Goal: Information Seeking & Learning: Learn about a topic

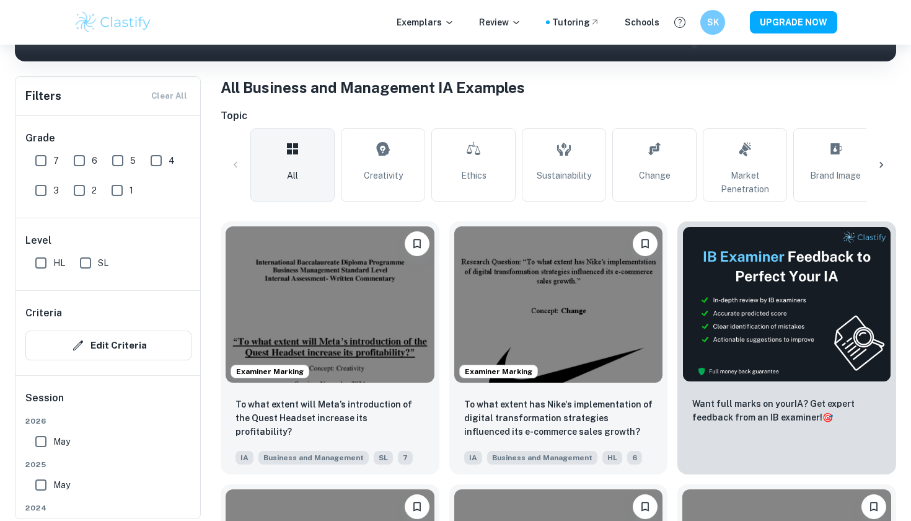
scroll to position [221, 0]
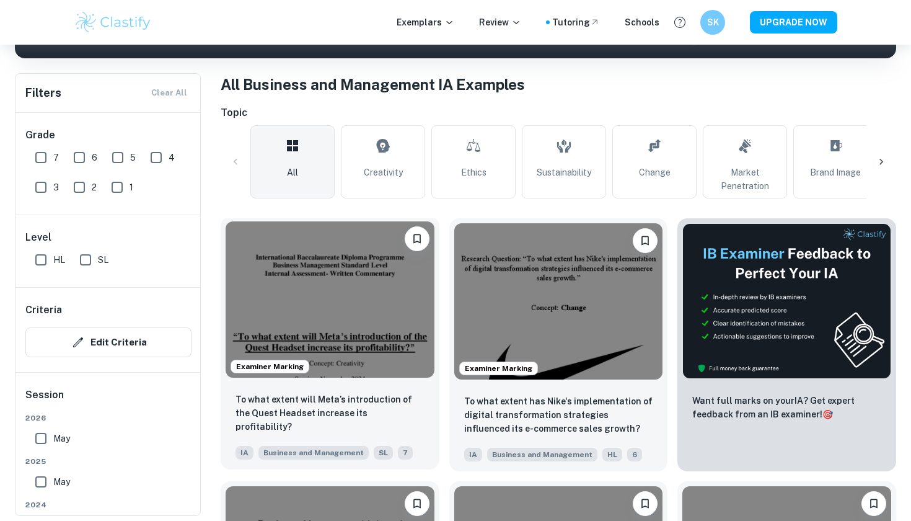
click at [288, 319] on img at bounding box center [330, 299] width 209 height 156
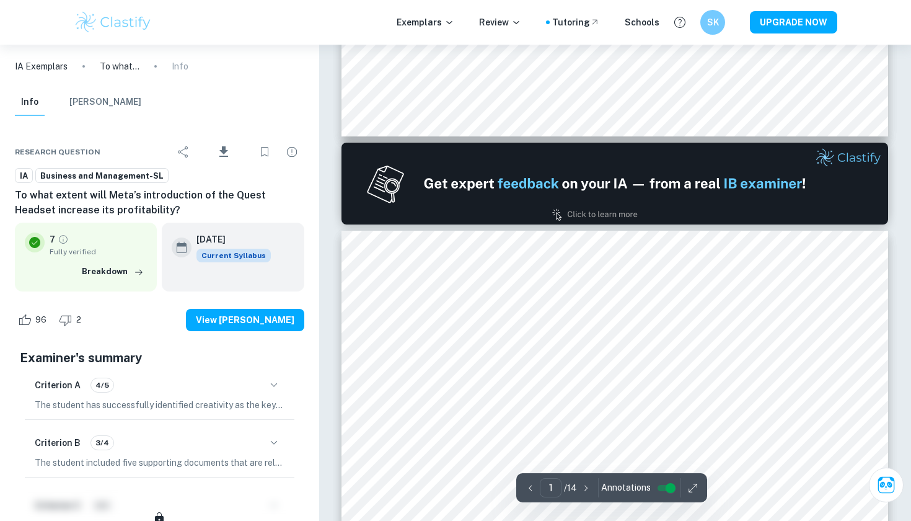
type input "2"
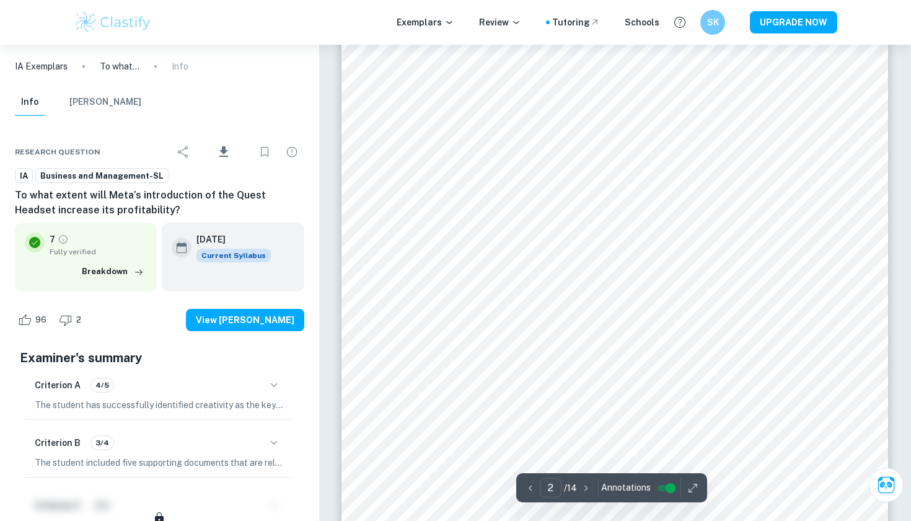
scroll to position [881, 0]
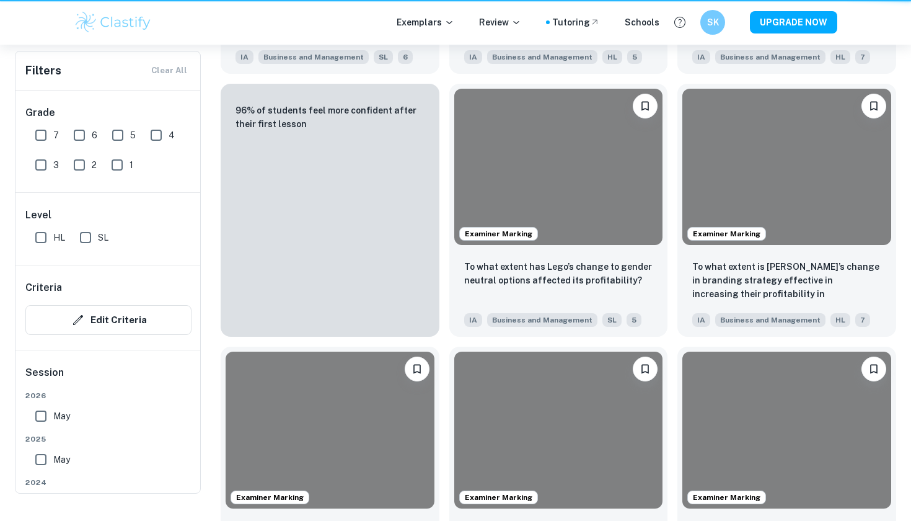
scroll to position [221, 0]
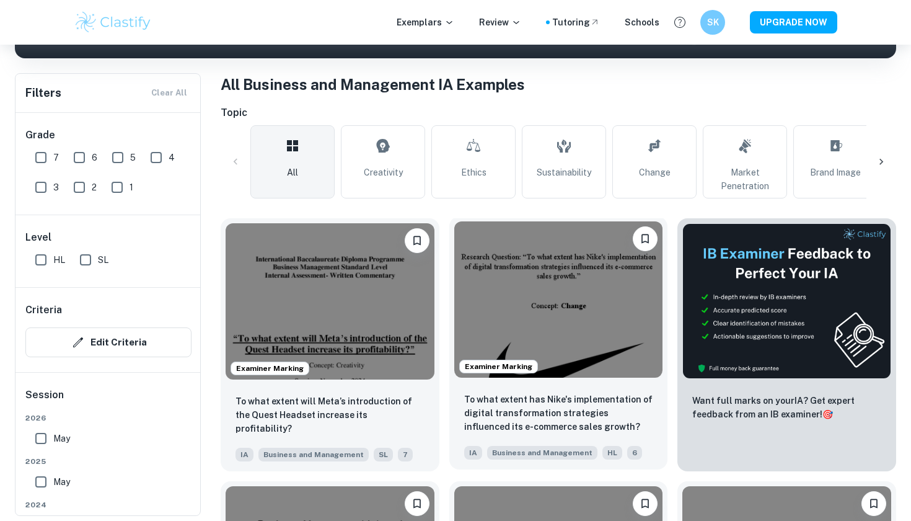
click at [511, 294] on img at bounding box center [558, 299] width 209 height 156
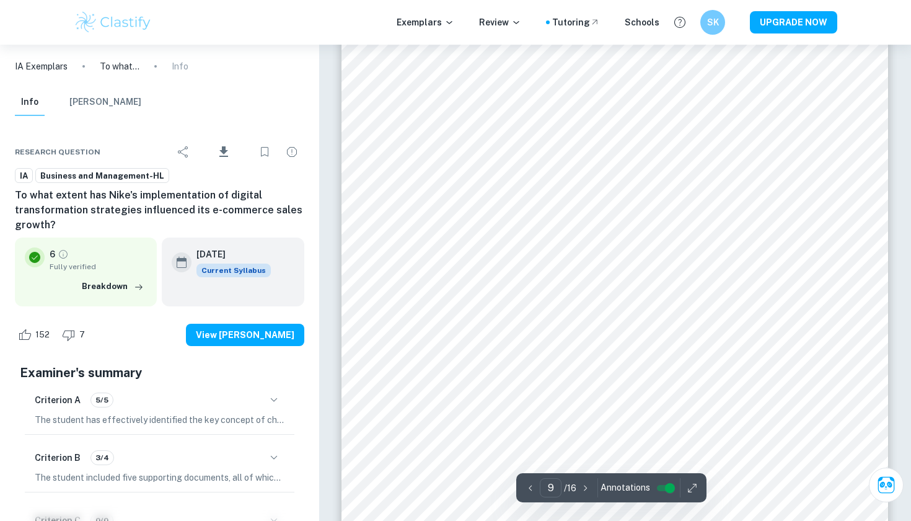
scroll to position [6183, 0]
type input "9"
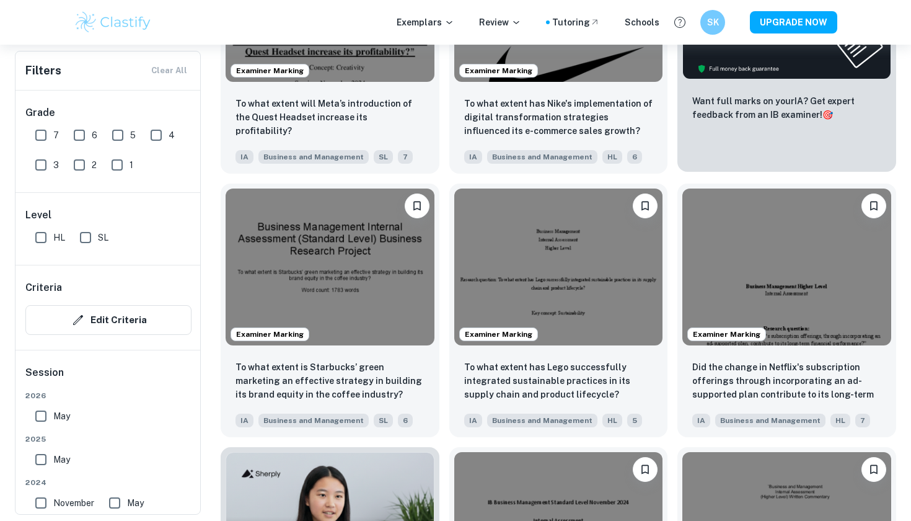
scroll to position [689, 0]
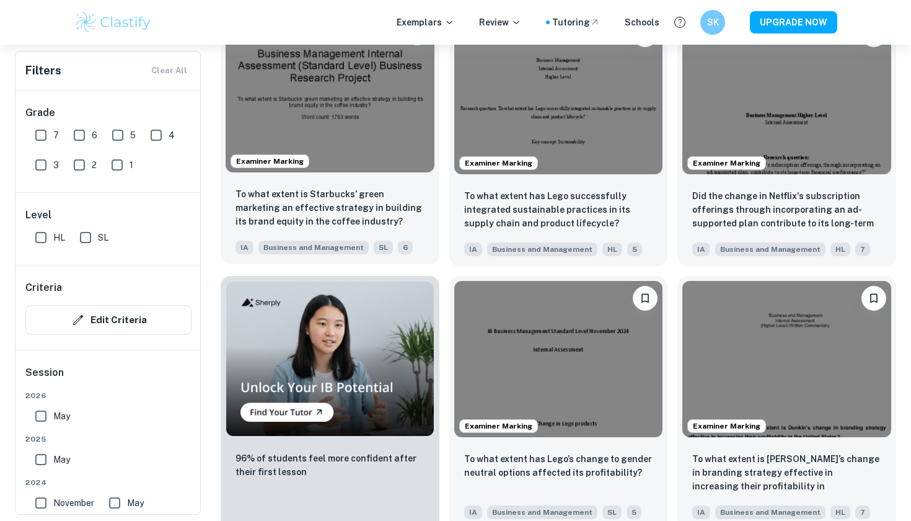
click at [380, 115] on img at bounding box center [330, 93] width 209 height 156
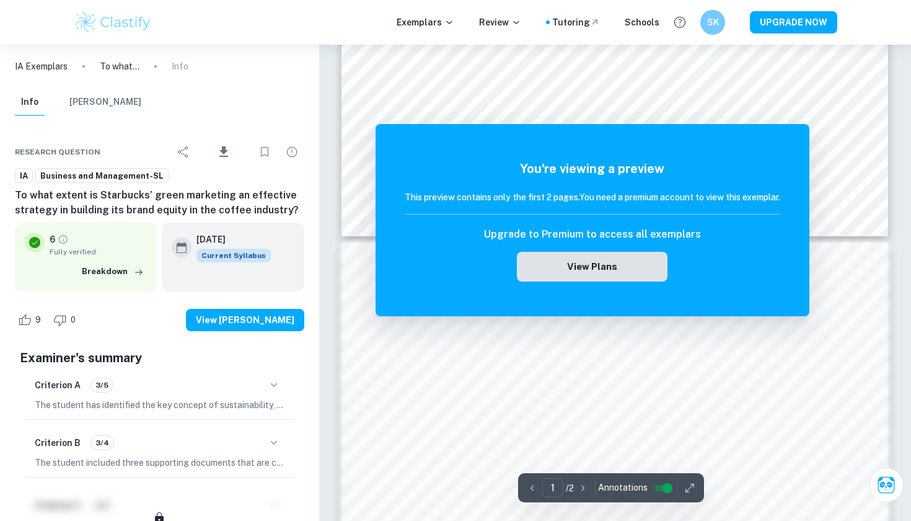
scroll to position [1079, 0]
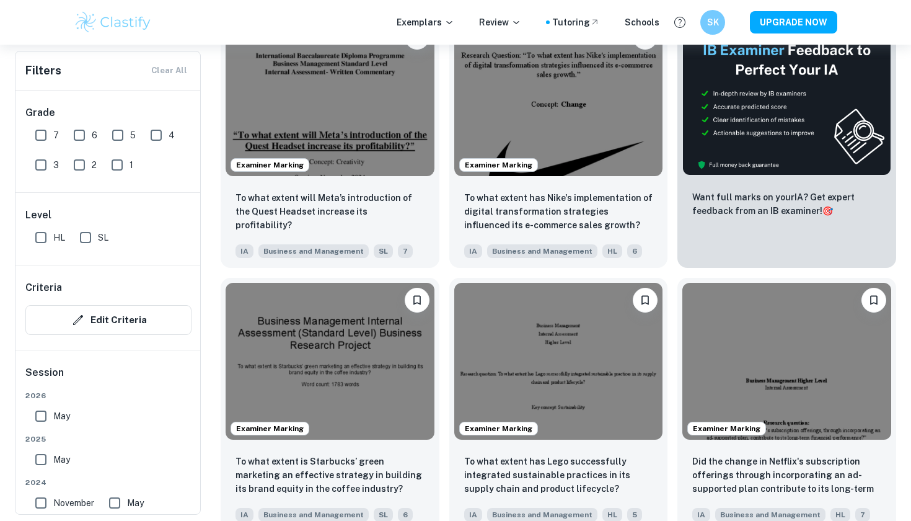
scroll to position [415, 0]
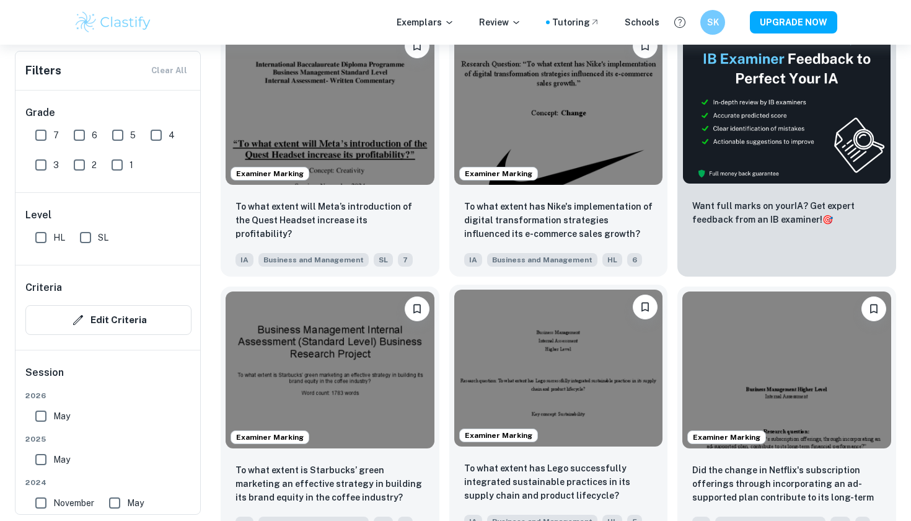
click at [509, 382] on img at bounding box center [558, 367] width 209 height 156
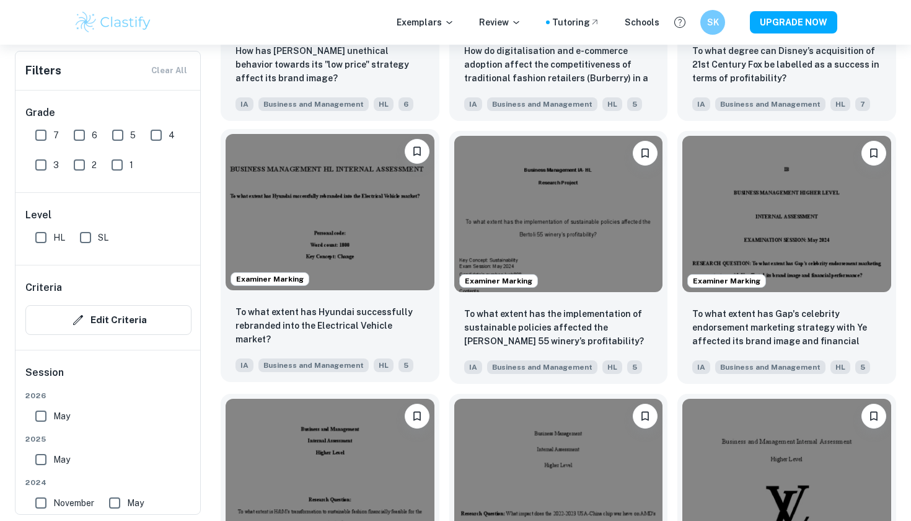
scroll to position [1359, 0]
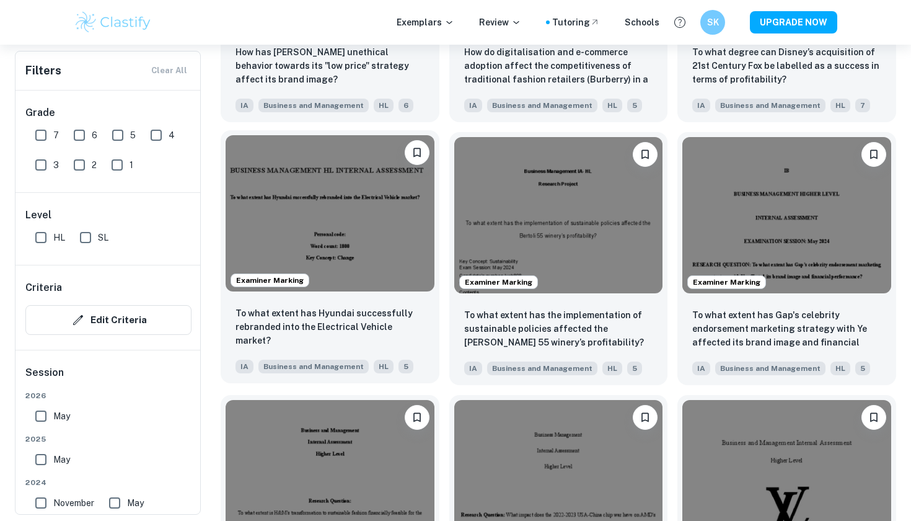
click at [374, 266] on img at bounding box center [330, 213] width 209 height 156
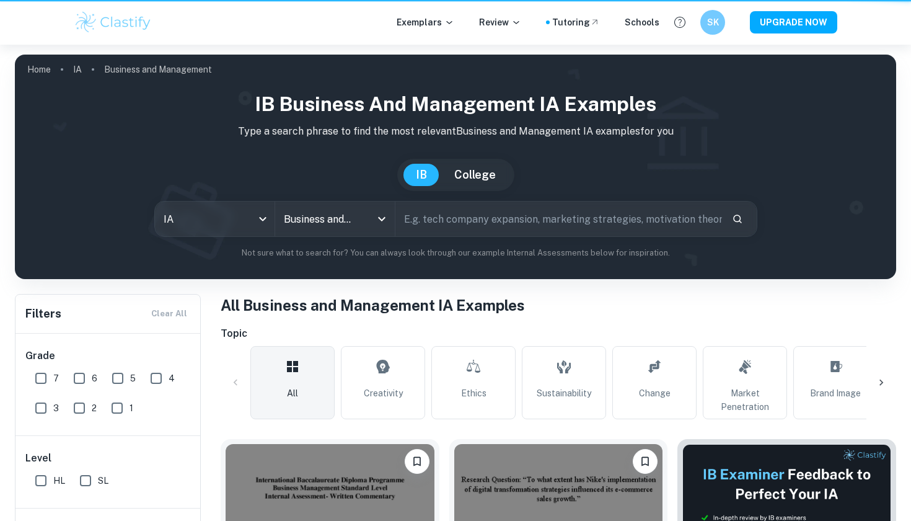
scroll to position [1359, 0]
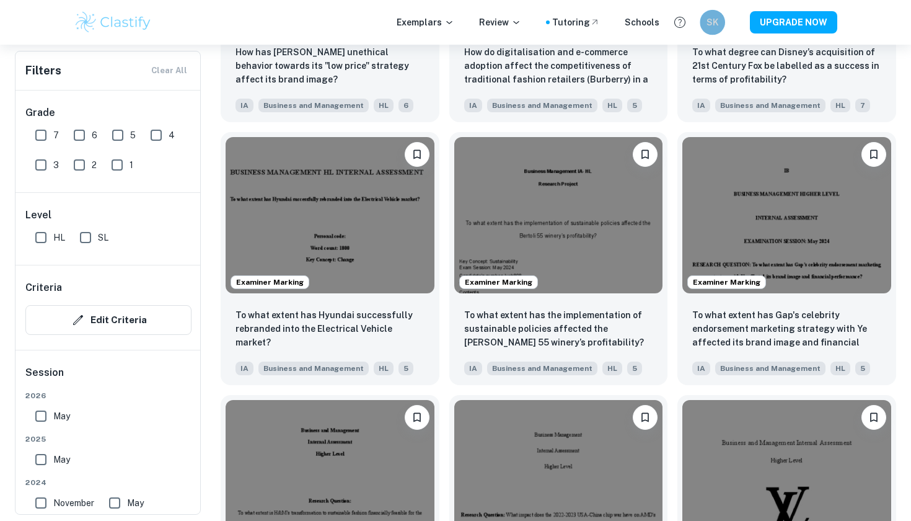
click at [712, 17] on h6 "SK" at bounding box center [712, 22] width 14 height 14
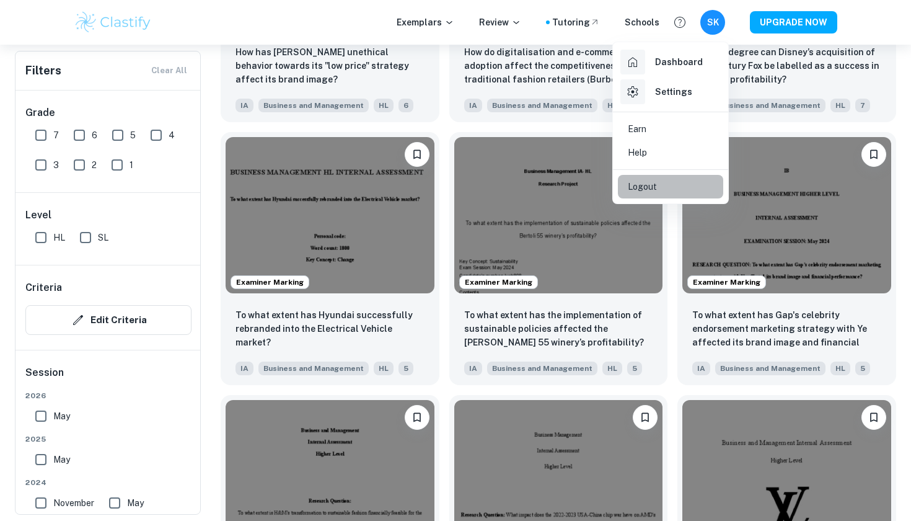
click at [647, 187] on p "Logout" at bounding box center [642, 187] width 29 height 14
